Goal: Find specific page/section: Find specific page/section

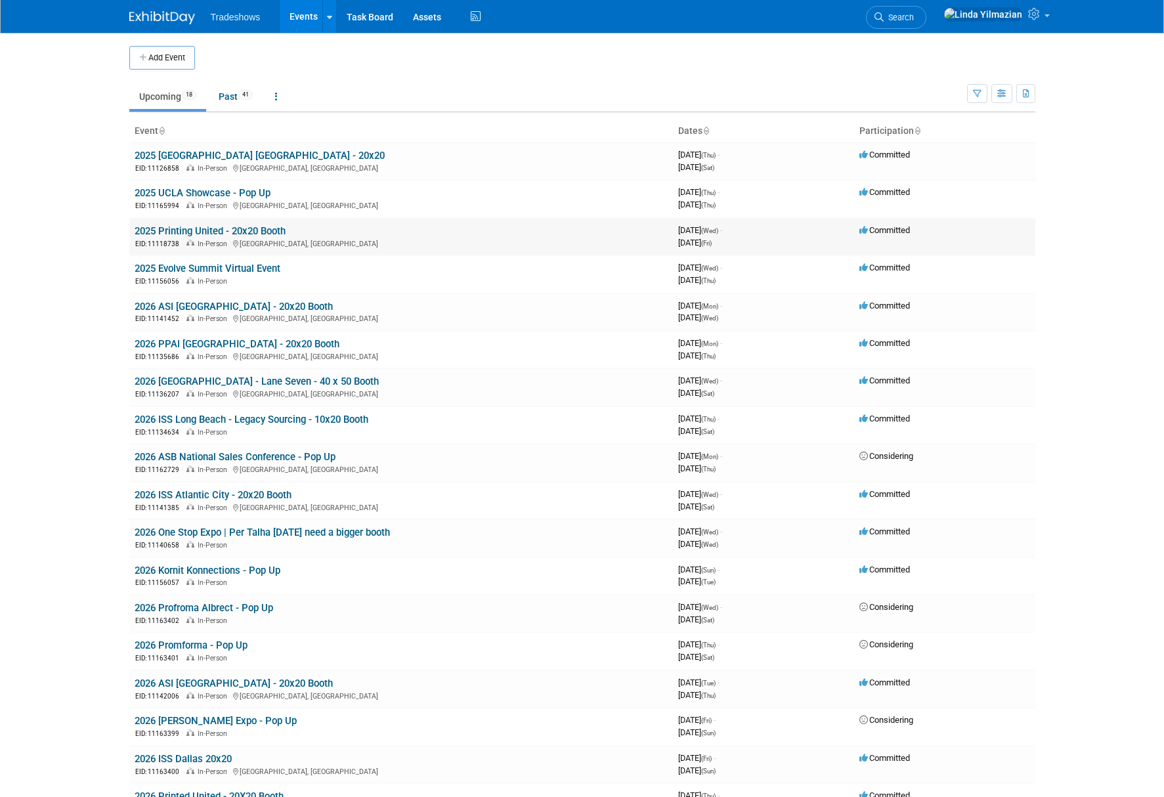
click at [198, 223] on td "2025 Printing United - 20x20 Booth EID: 11118738 In-Person Orlando, FL" at bounding box center [401, 236] width 544 height 37
click at [198, 228] on link "2025 Printing United - 20x20 Booth" at bounding box center [210, 231] width 151 height 12
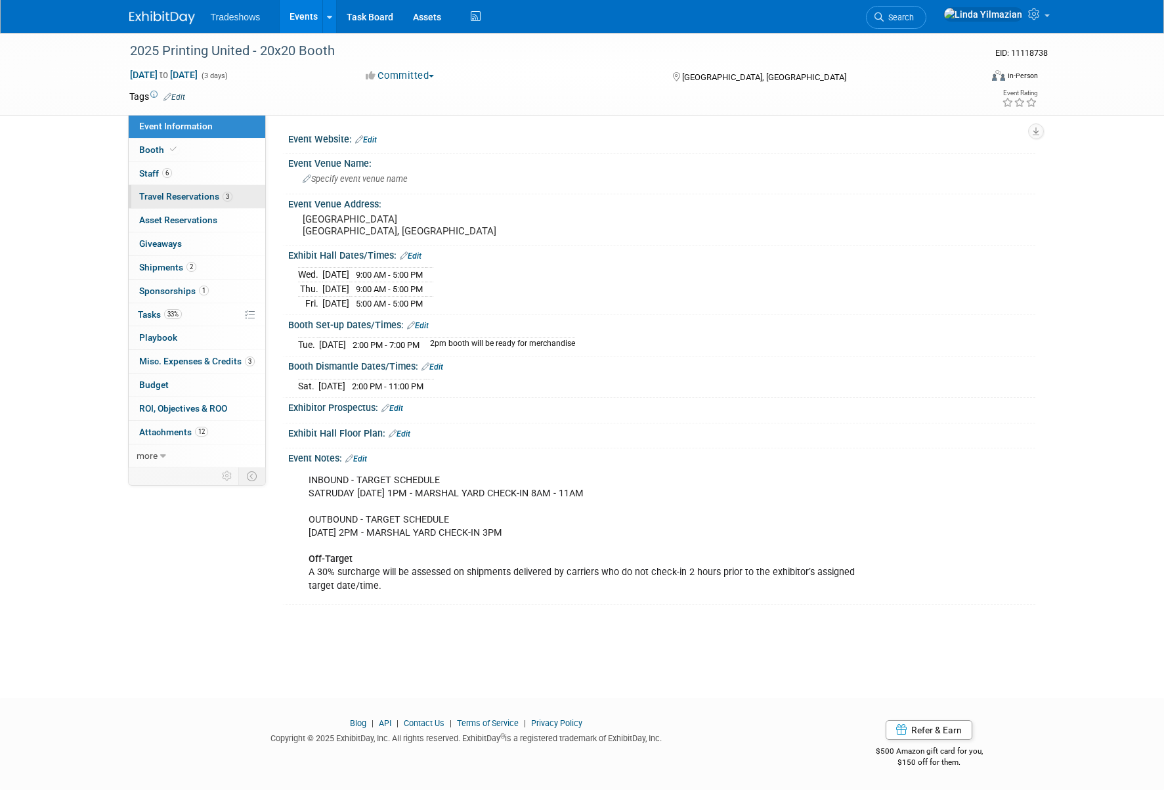
click at [171, 196] on span "Travel Reservations 3" at bounding box center [185, 196] width 93 height 11
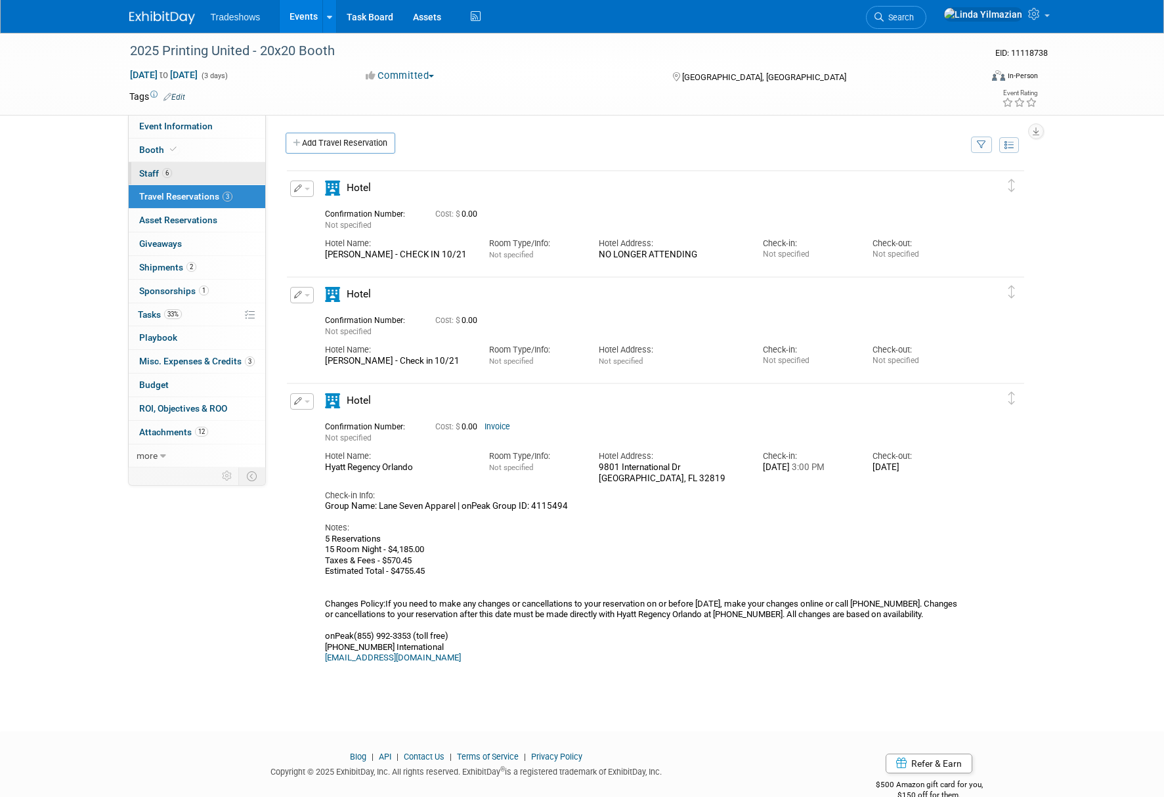
click at [158, 165] on link "6 Staff 6" at bounding box center [197, 173] width 137 height 23
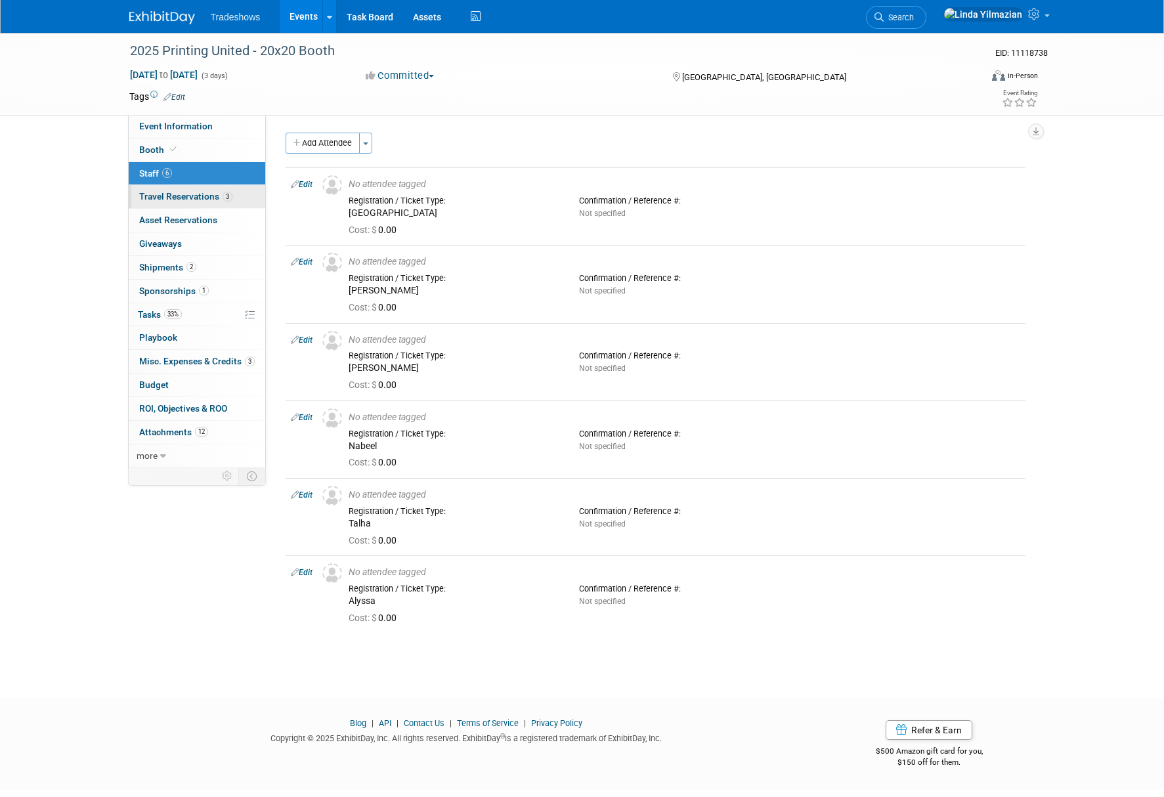
click at [161, 194] on span "Travel Reservations 3" at bounding box center [185, 196] width 93 height 11
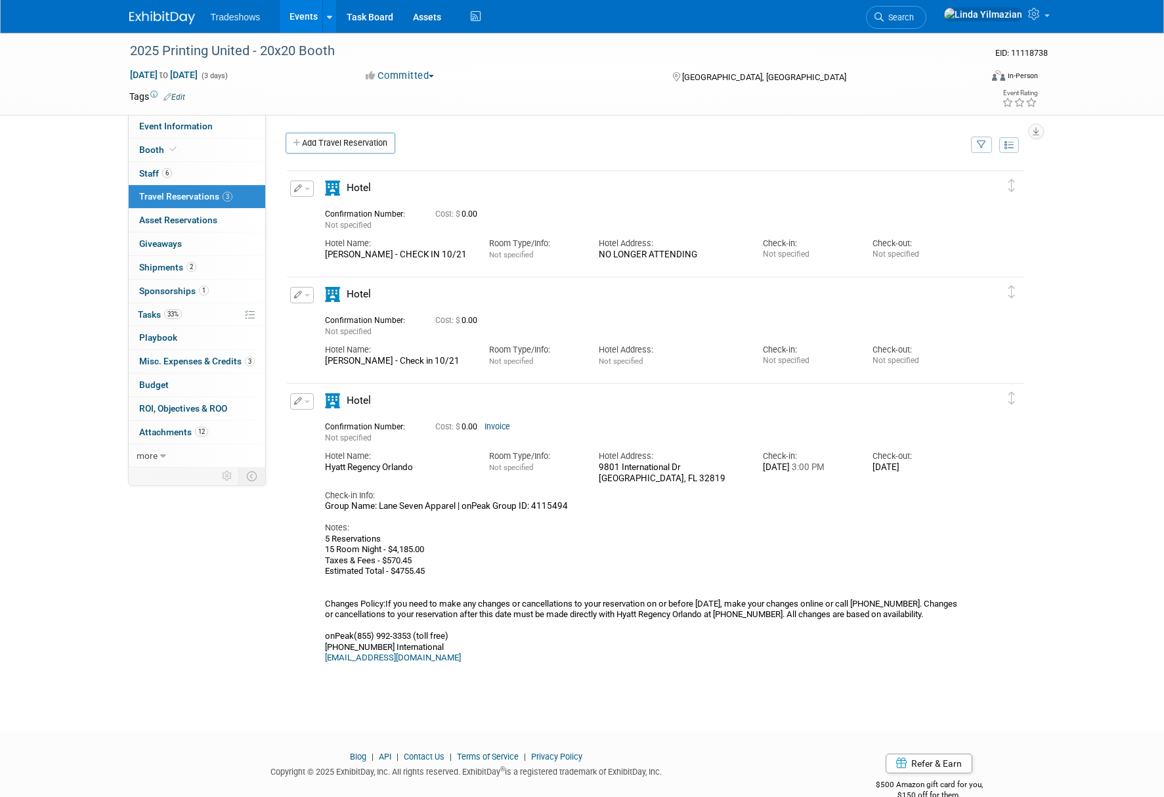
drag, startPoint x: 325, startPoint y: 469, endPoint x: 406, endPoint y: 473, distance: 80.8
click at [406, 473] on div "Hotel Name: Hyatt Regency Orlando Room Type/Info: Not specified Hotel Address: …" at bounding box center [644, 464] width 658 height 40
copy div "Hyatt Regency Orlando"
